Goal: Information Seeking & Learning: Learn about a topic

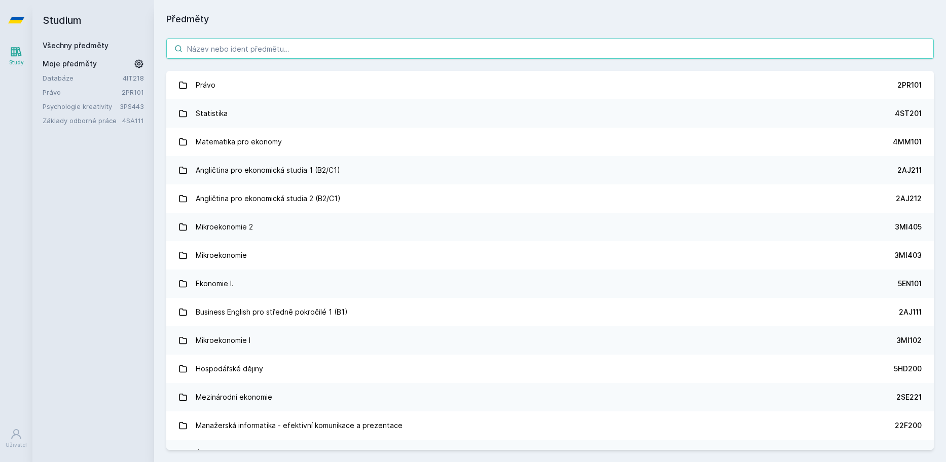
click at [326, 52] on input "search" at bounding box center [550, 49] width 768 height 20
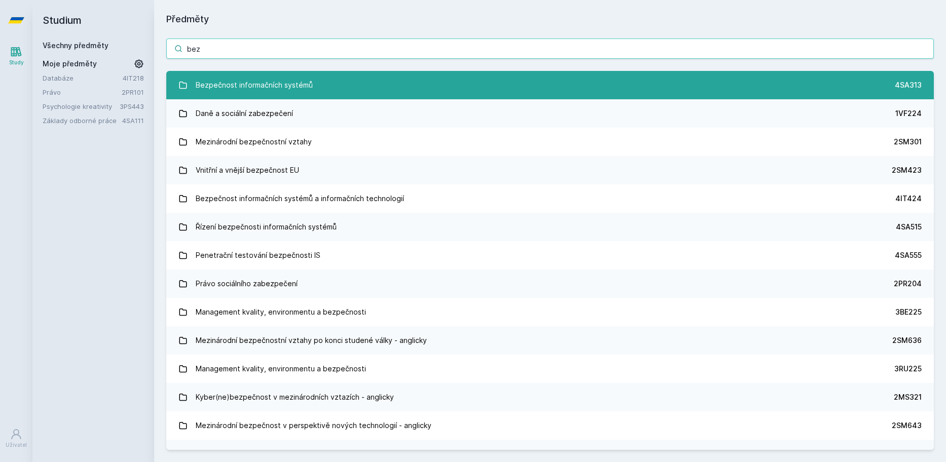
type input "bez"
click at [340, 74] on link "Bezpečnost informačních systémů 4SA313" at bounding box center [550, 85] width 768 height 28
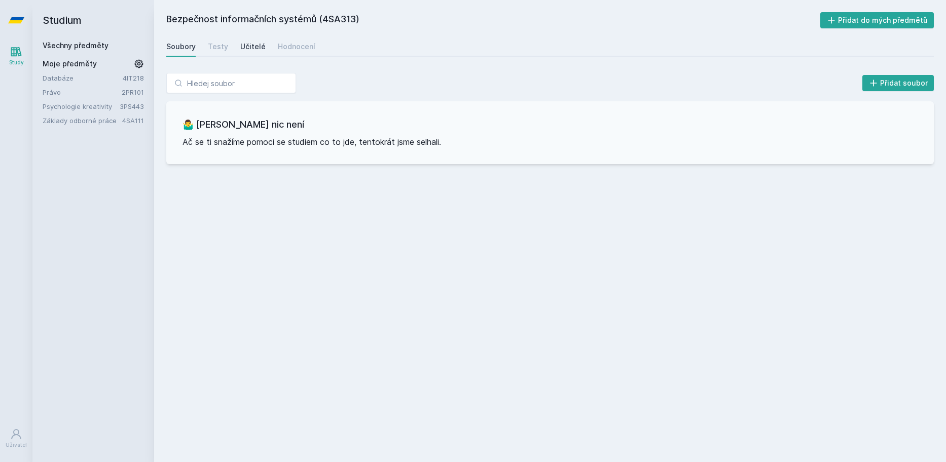
click at [240, 45] on div "Učitelé" at bounding box center [252, 47] width 25 height 10
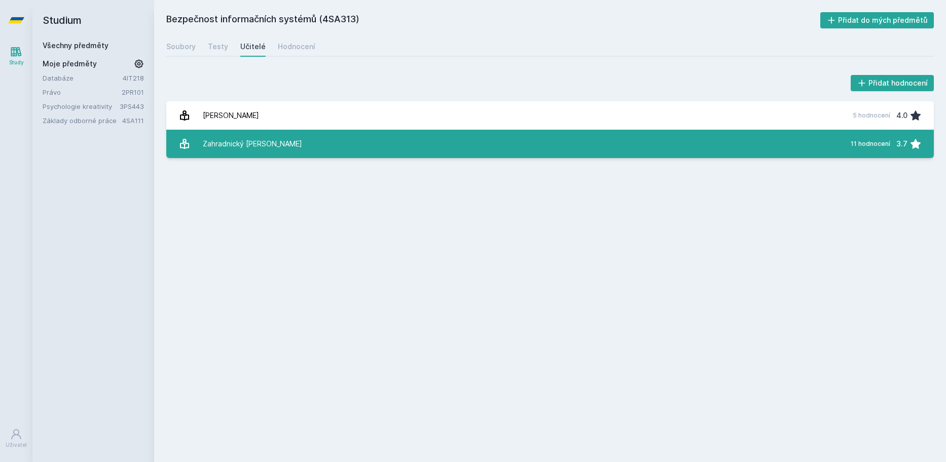
click at [253, 144] on div "Zahradnický [PERSON_NAME]" at bounding box center [252, 144] width 99 height 20
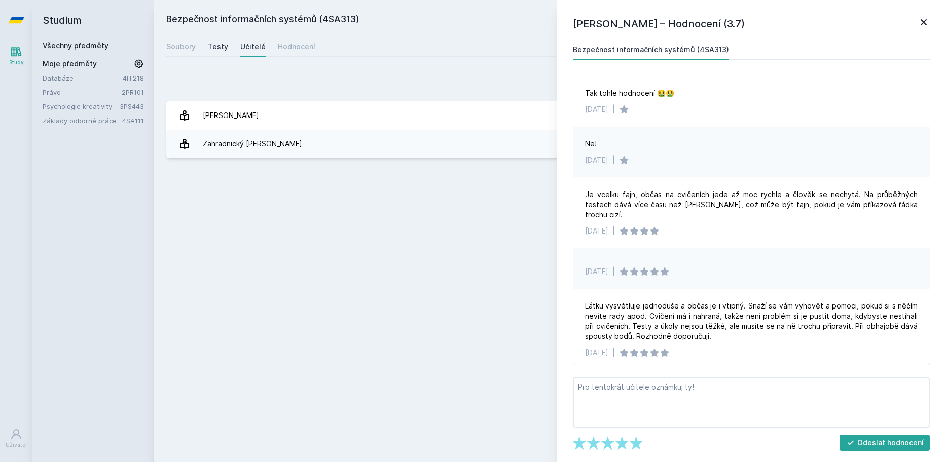
click at [223, 51] on div "Testy" at bounding box center [218, 47] width 20 height 10
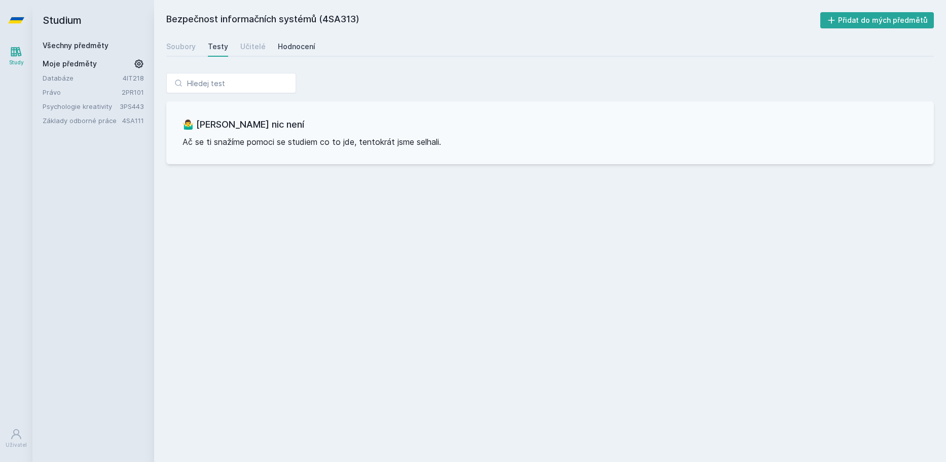
click at [289, 49] on div "Hodnocení" at bounding box center [297, 47] width 38 height 10
click at [183, 53] on link "Soubory" at bounding box center [180, 47] width 29 height 20
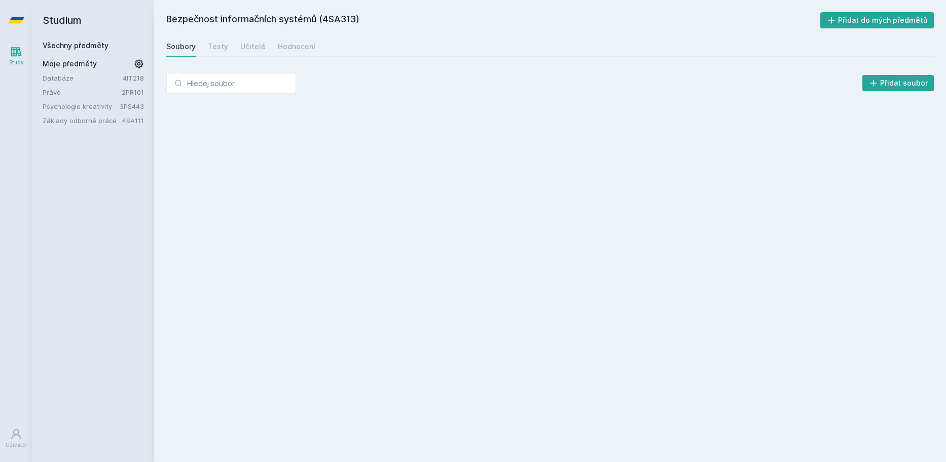
click at [183, 53] on link "Soubory" at bounding box center [180, 47] width 29 height 20
